Goal: Task Accomplishment & Management: Use online tool/utility

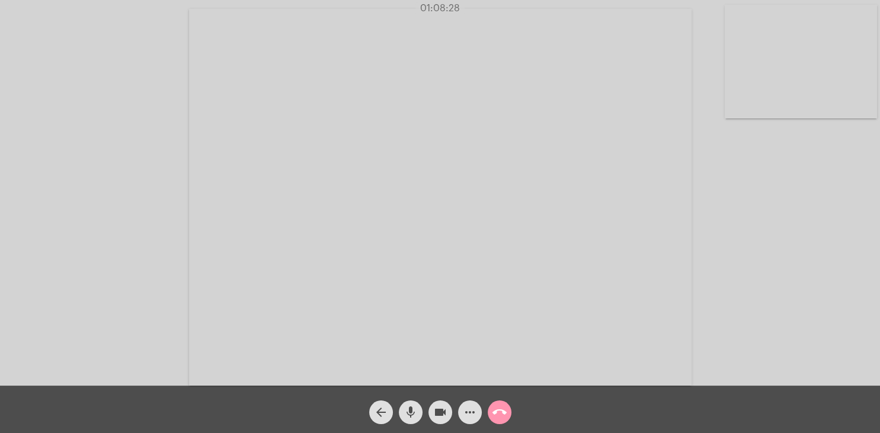
click at [503, 418] on mat-icon "call_end" at bounding box center [500, 412] width 14 height 14
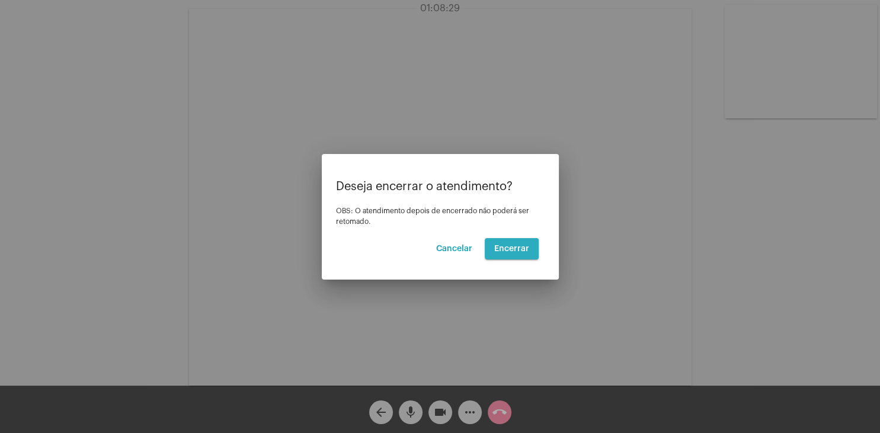
click at [513, 249] on button "Encerrar" at bounding box center [512, 248] width 54 height 21
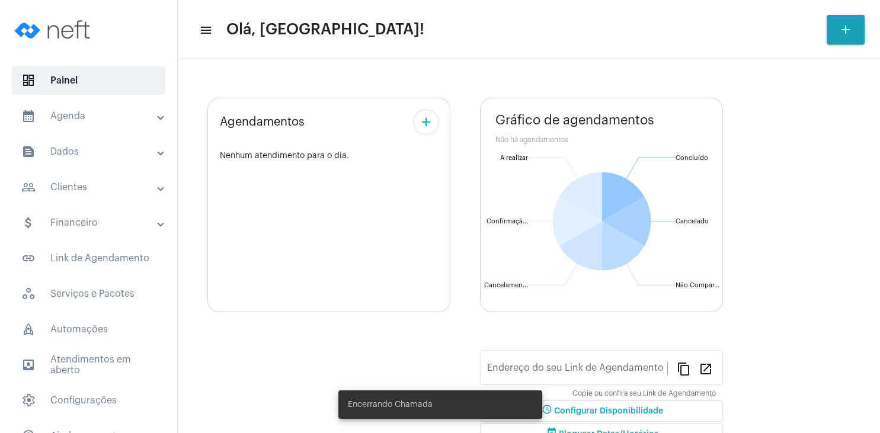
type input "[URL][DOMAIN_NAME][PERSON_NAME]"
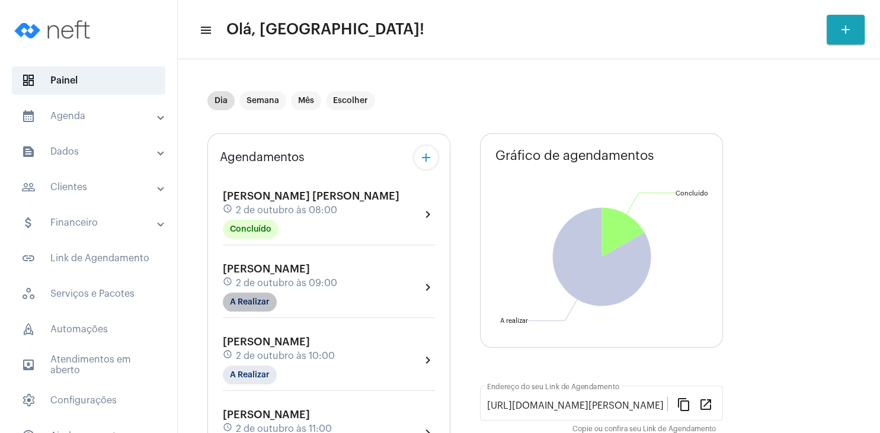
click at [261, 304] on mat-chip "A Realizar" at bounding box center [250, 302] width 54 height 19
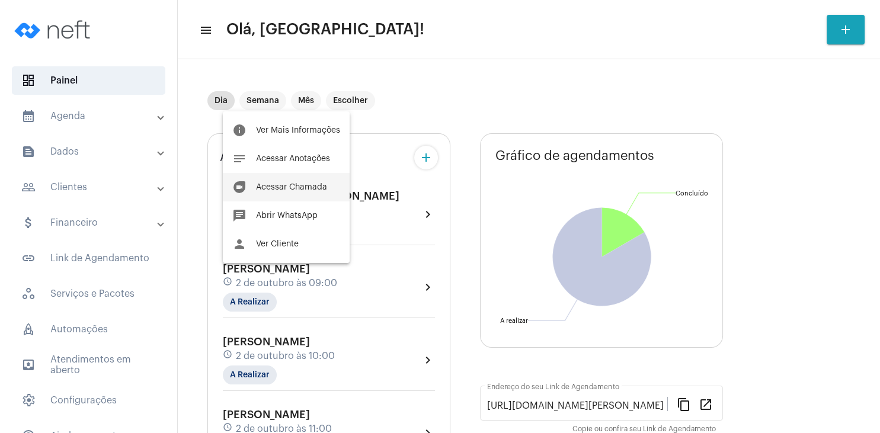
click at [302, 187] on span "Acessar Chamada" at bounding box center [291, 187] width 71 height 8
